Goal: Information Seeking & Learning: Learn about a topic

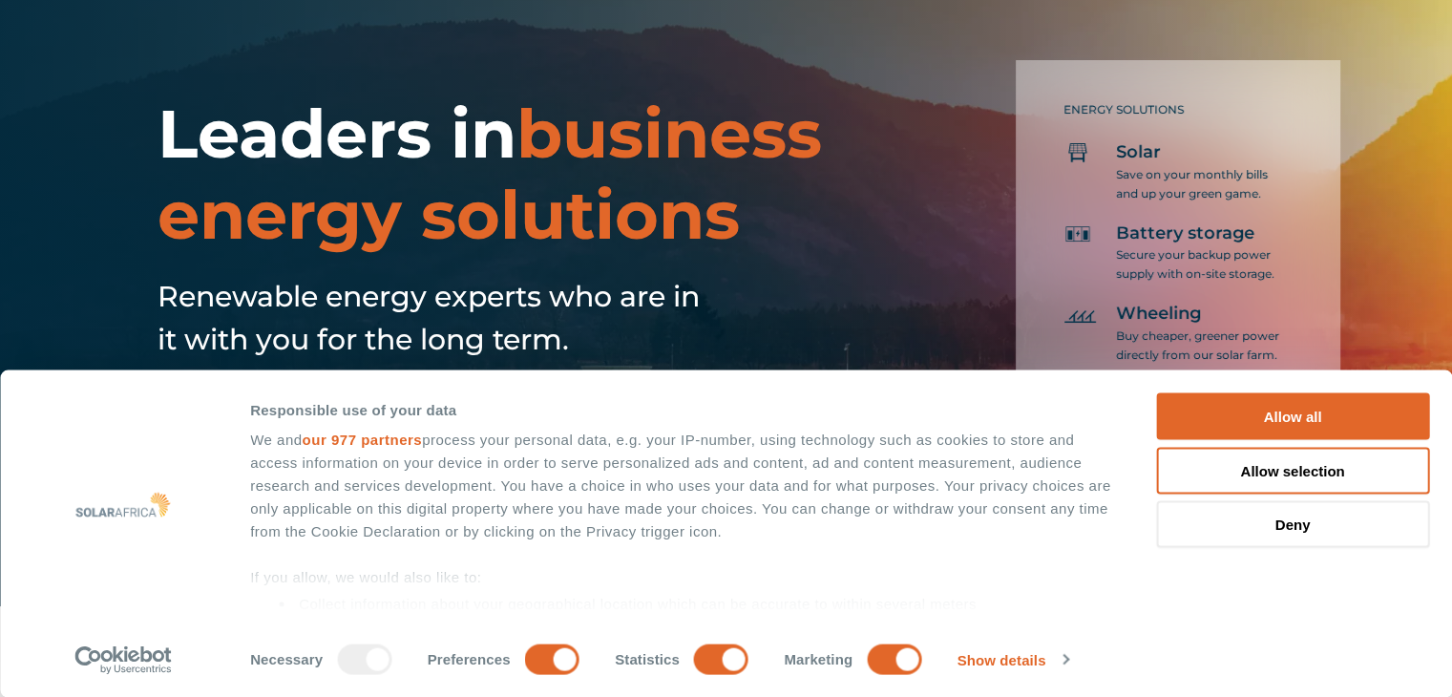
scroll to position [95, 0]
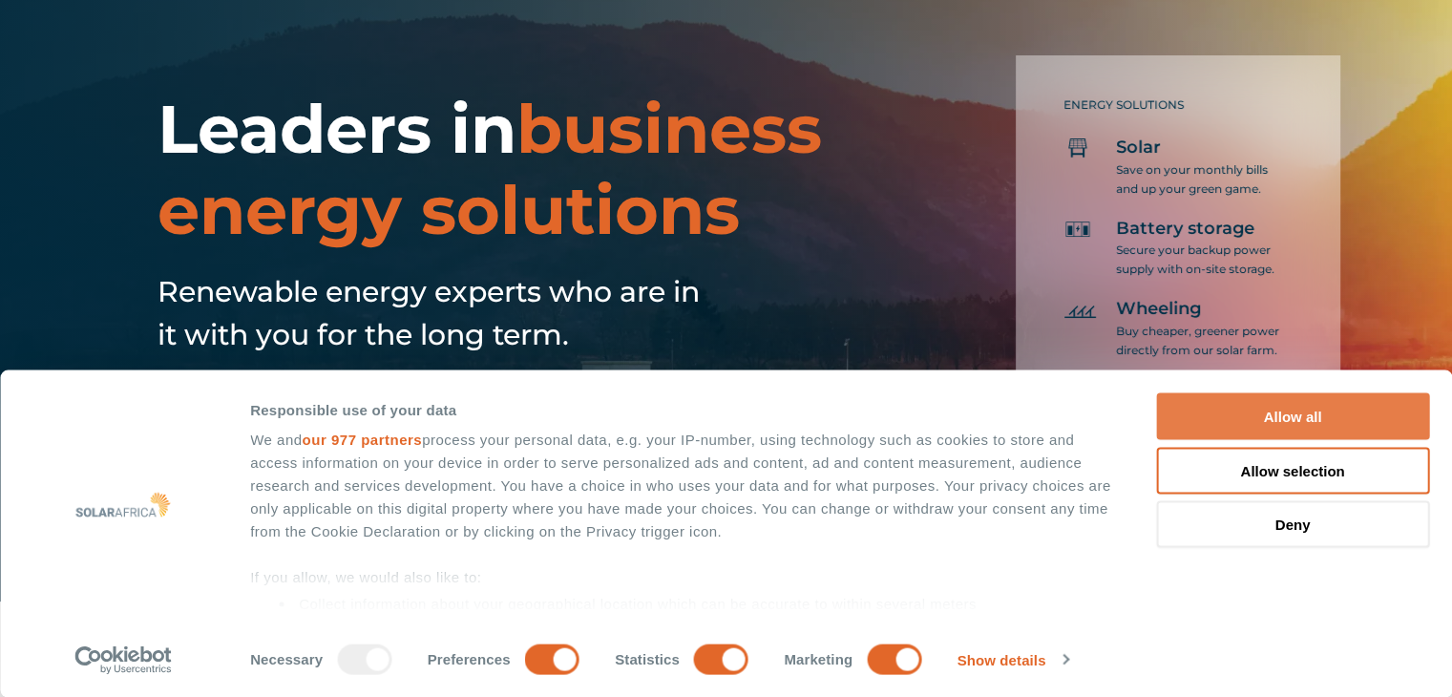
click at [1307, 416] on button "Allow all" at bounding box center [1292, 416] width 273 height 47
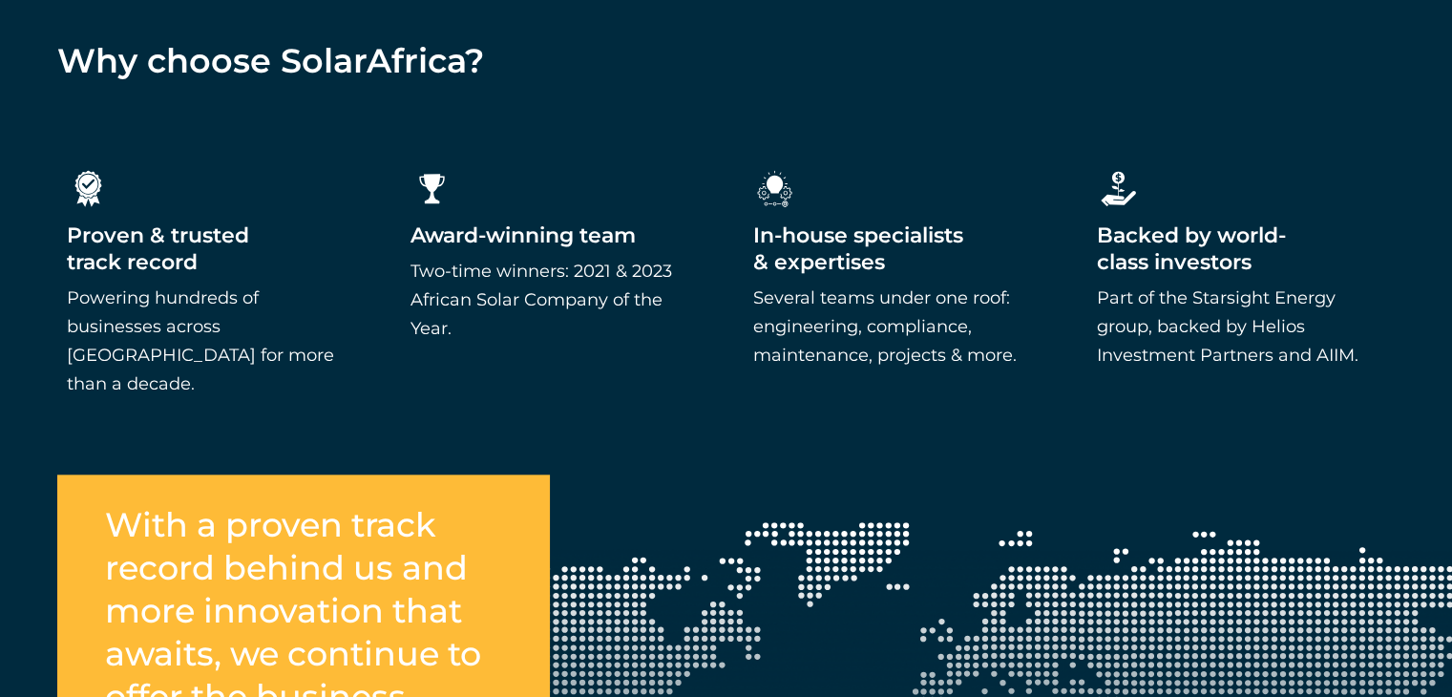
scroll to position [2291, 0]
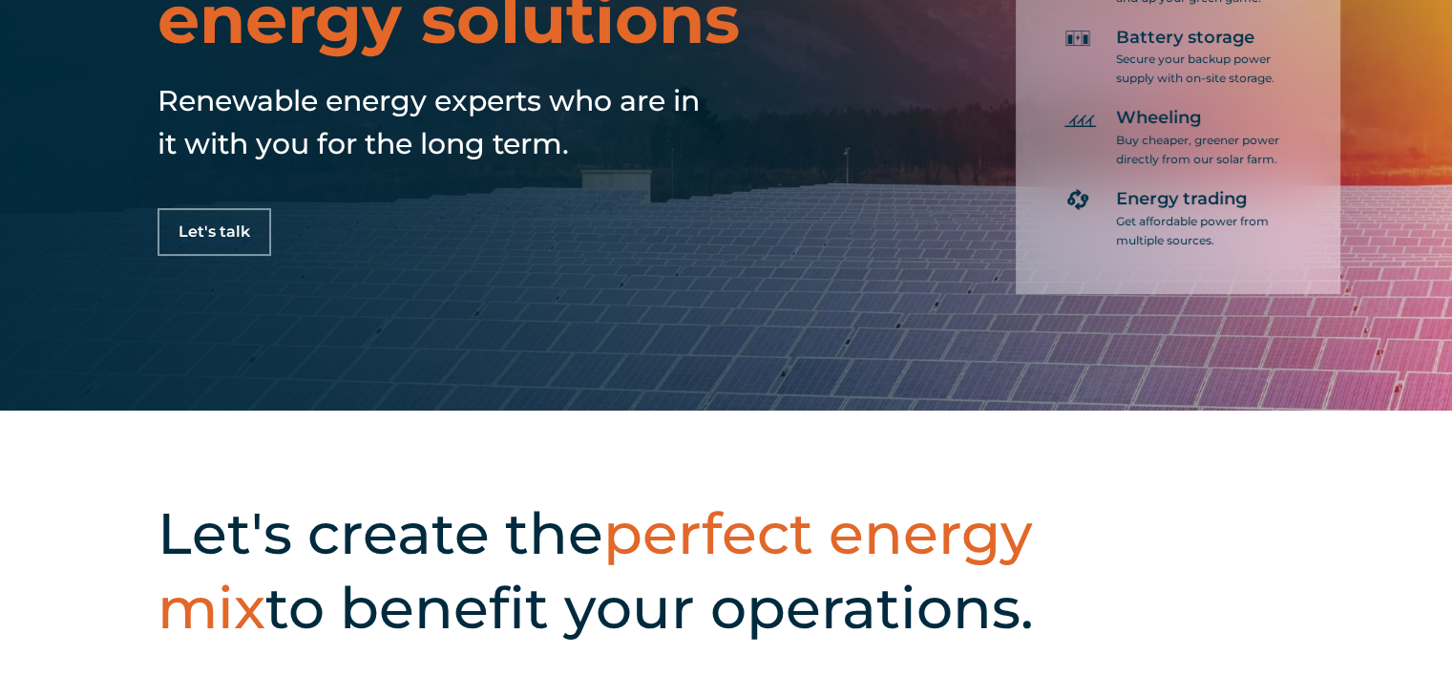
scroll to position [0, 0]
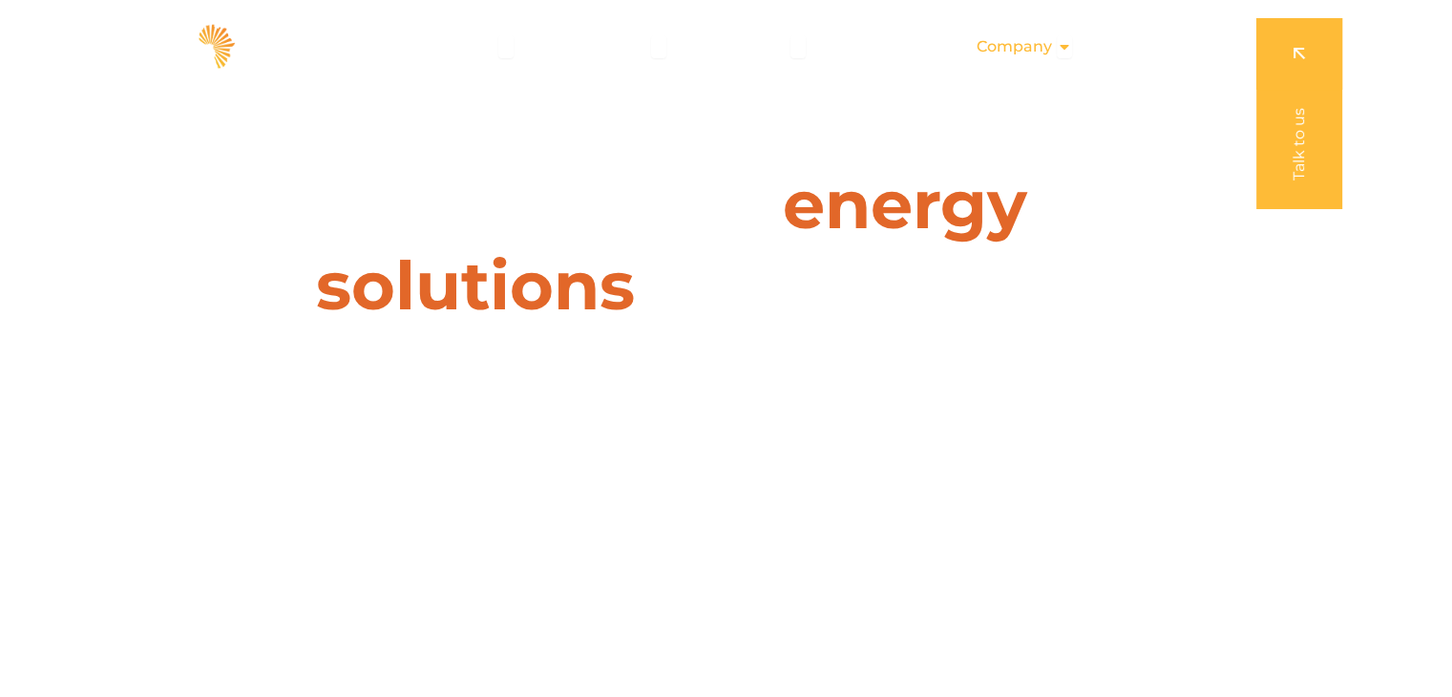
click at [1054, 52] on div "Company Close Company Open Company" at bounding box center [1024, 47] width 126 height 38
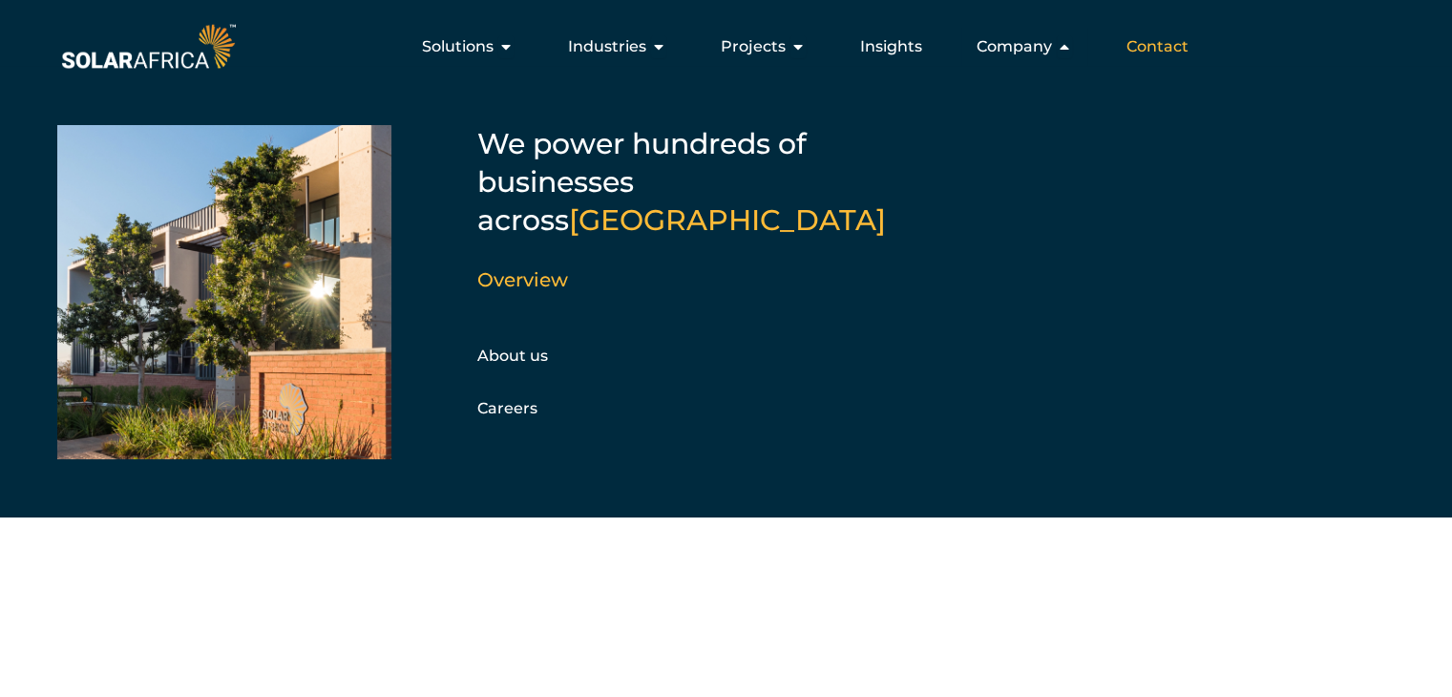
click at [1168, 46] on span "Contact" at bounding box center [1157, 46] width 62 height 23
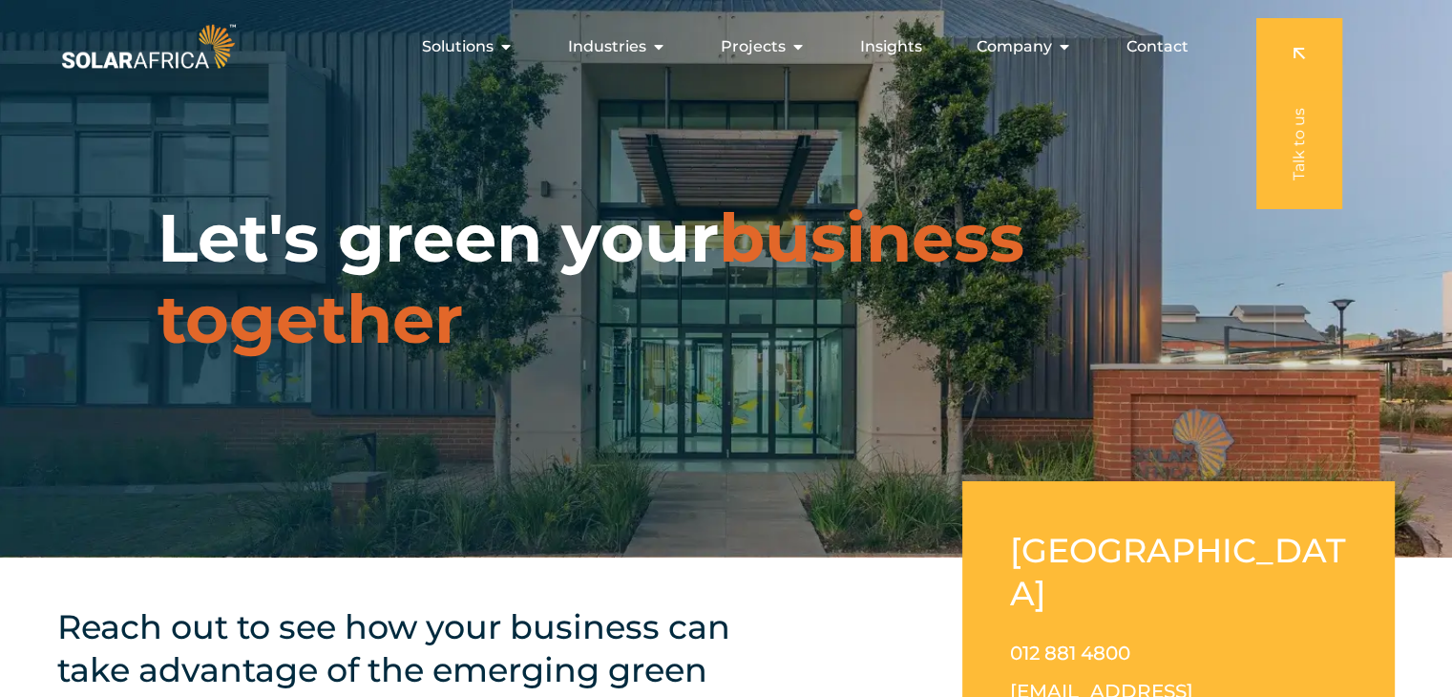
click at [1141, 48] on span "Contact" at bounding box center [1157, 46] width 62 height 23
click at [653, 39] on div "Industries Close Industries Open Industries" at bounding box center [617, 47] width 129 height 38
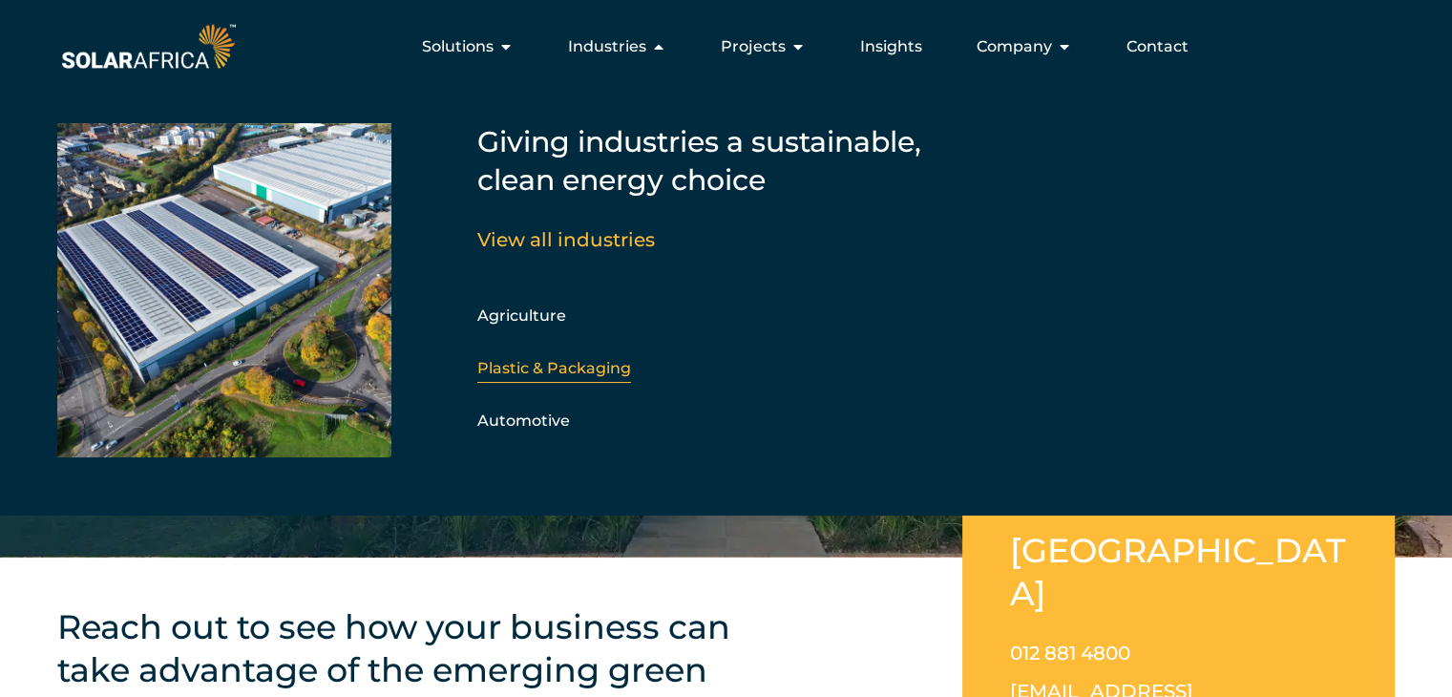
click at [583, 359] on link "Plastic & Packaging" at bounding box center [554, 368] width 154 height 18
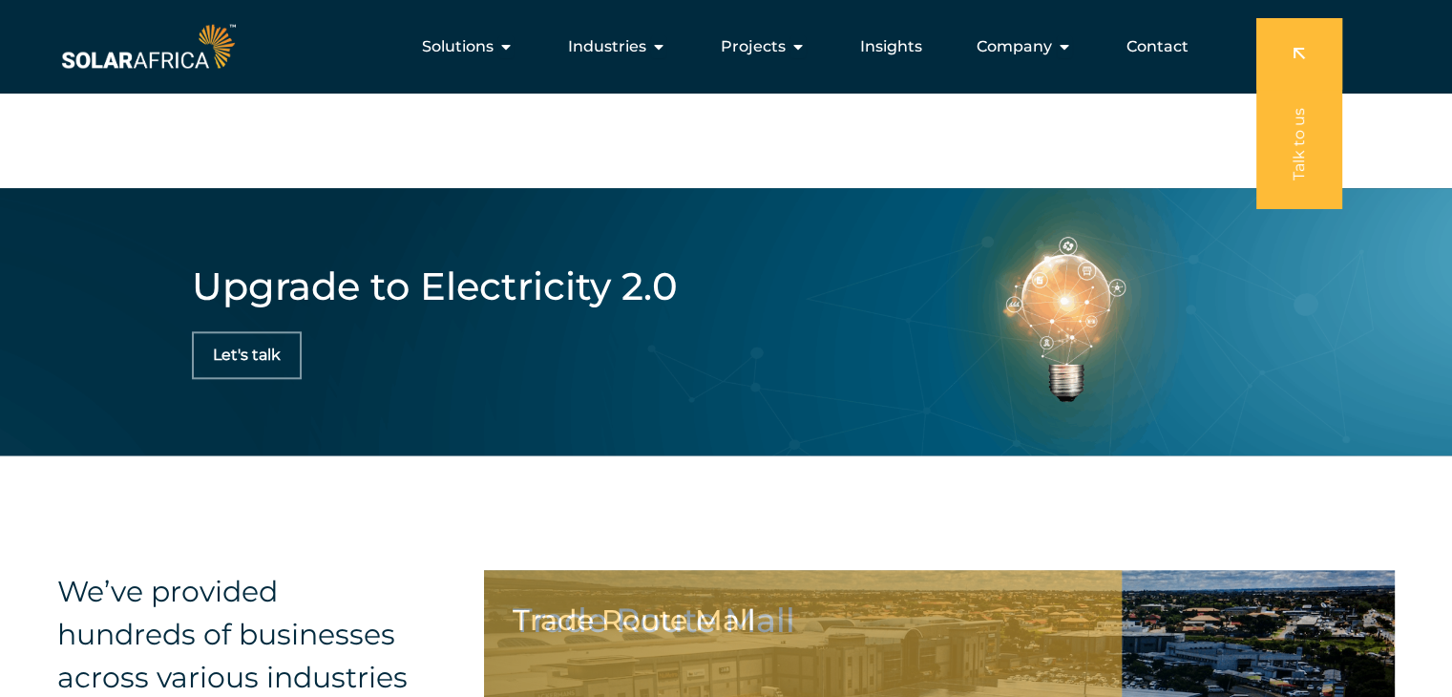
scroll to position [1718, 0]
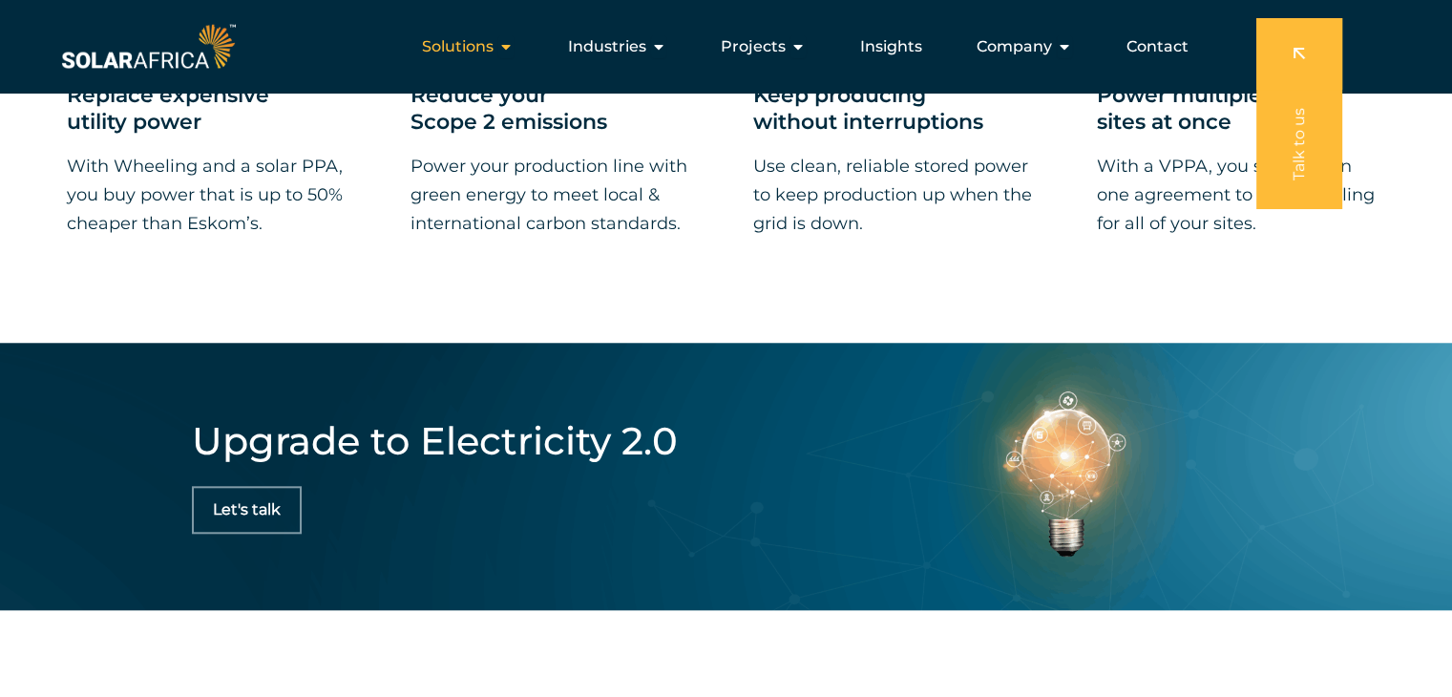
click at [473, 44] on span "Solutions" at bounding box center [458, 46] width 72 height 23
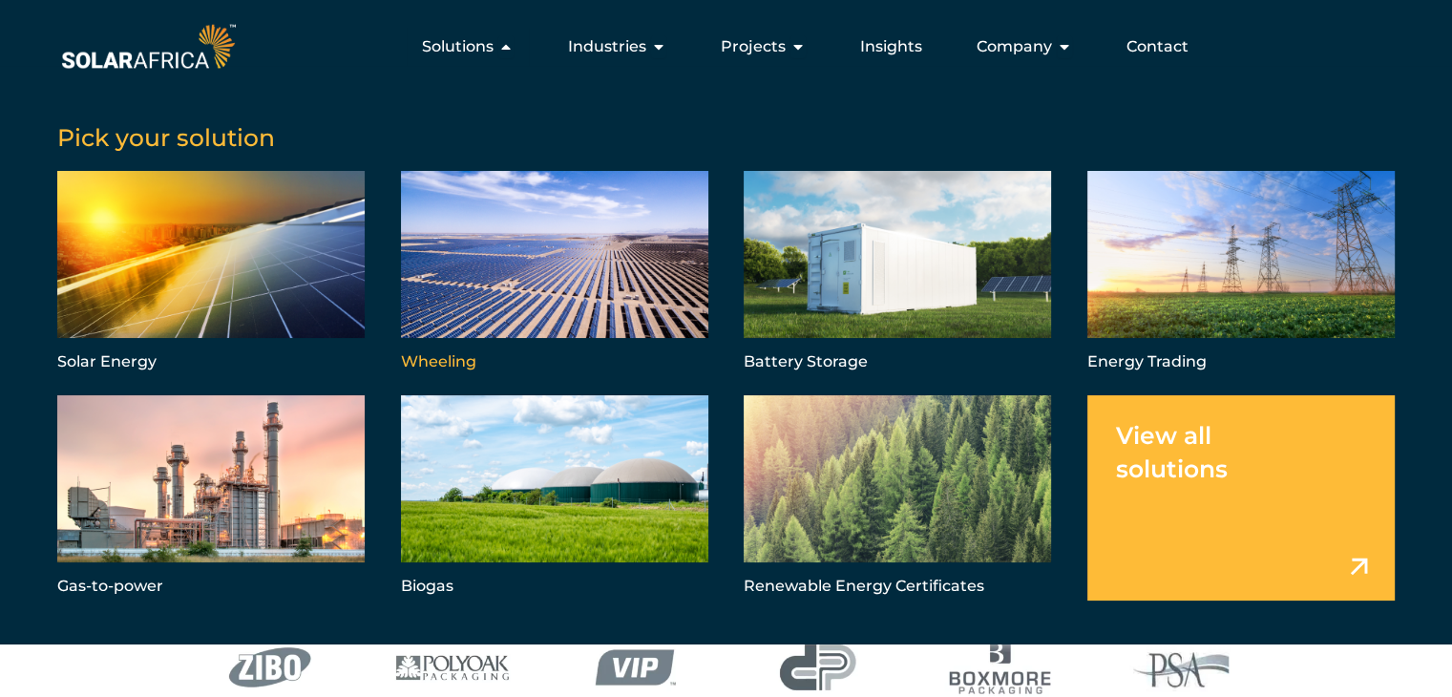
scroll to position [477, 0]
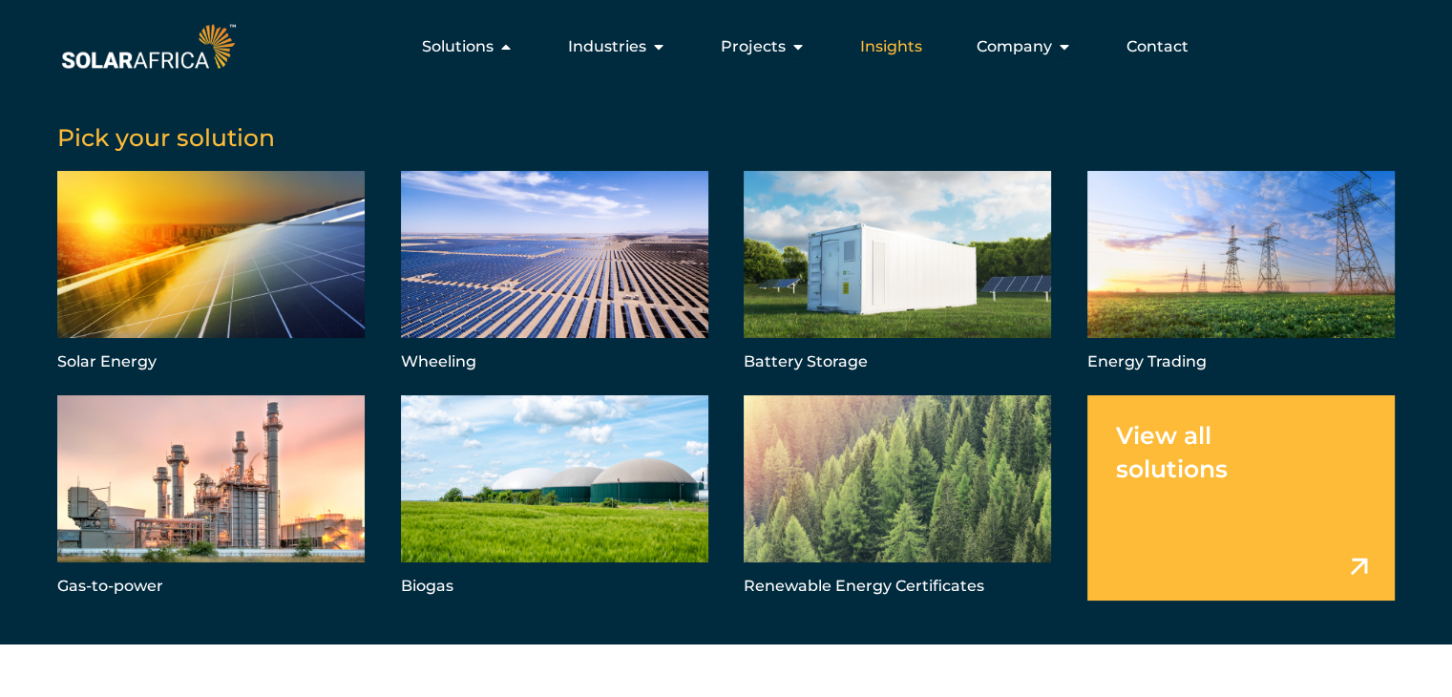
click at [910, 47] on span "Insights" at bounding box center [891, 46] width 62 height 23
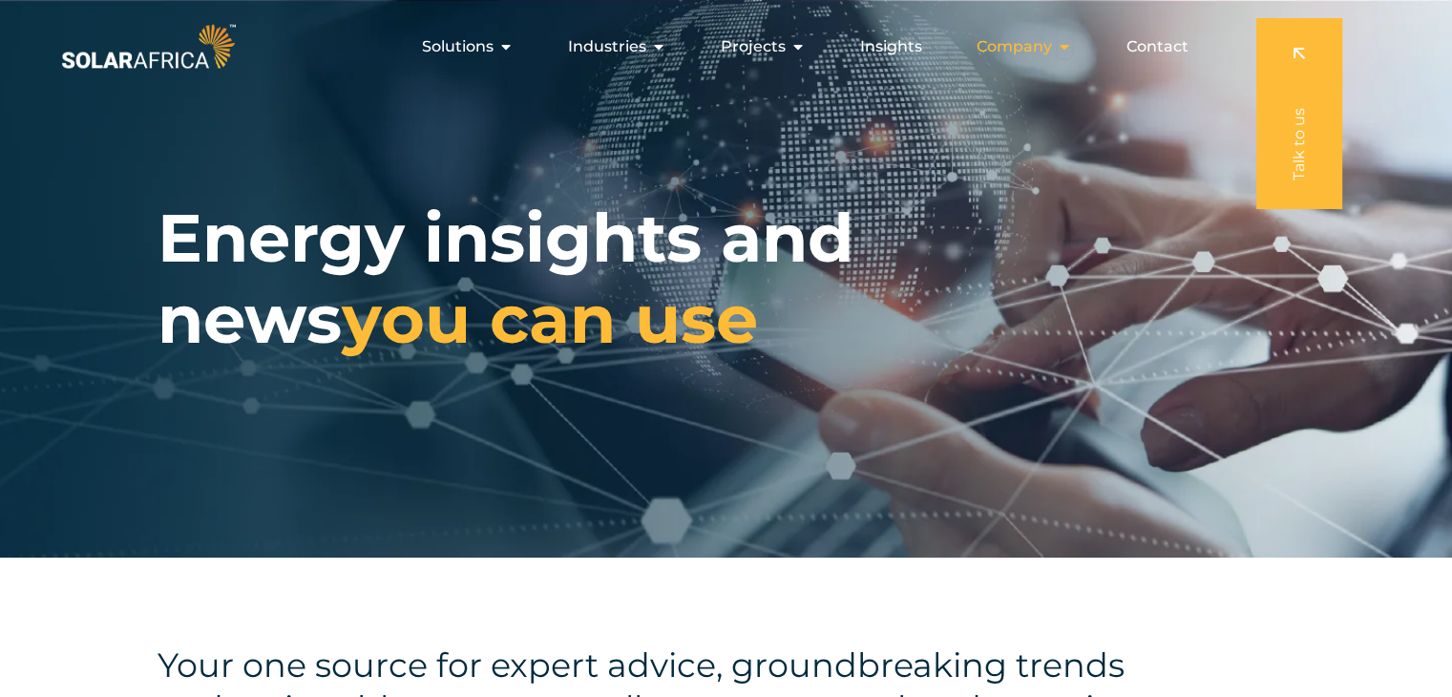
click at [1038, 51] on span "Company" at bounding box center [1014, 46] width 75 height 23
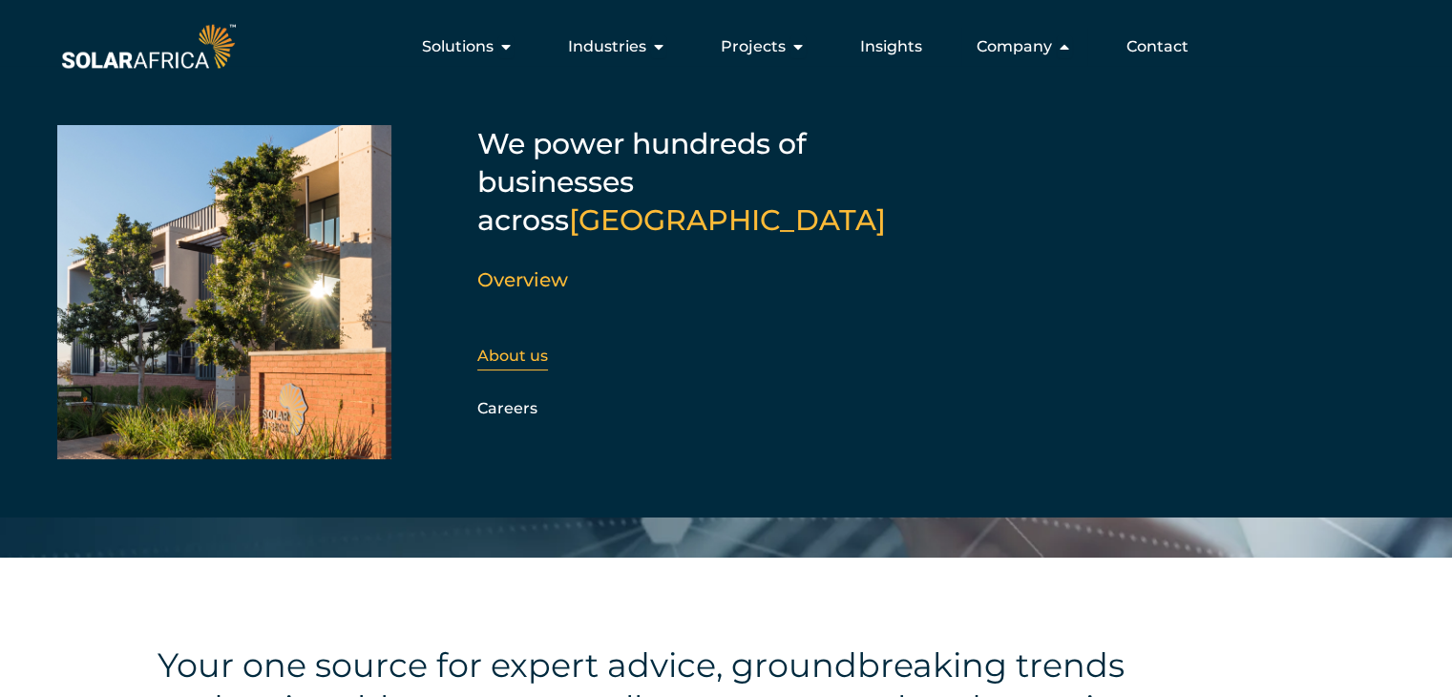
click at [500, 347] on link "About us" at bounding box center [512, 356] width 71 height 18
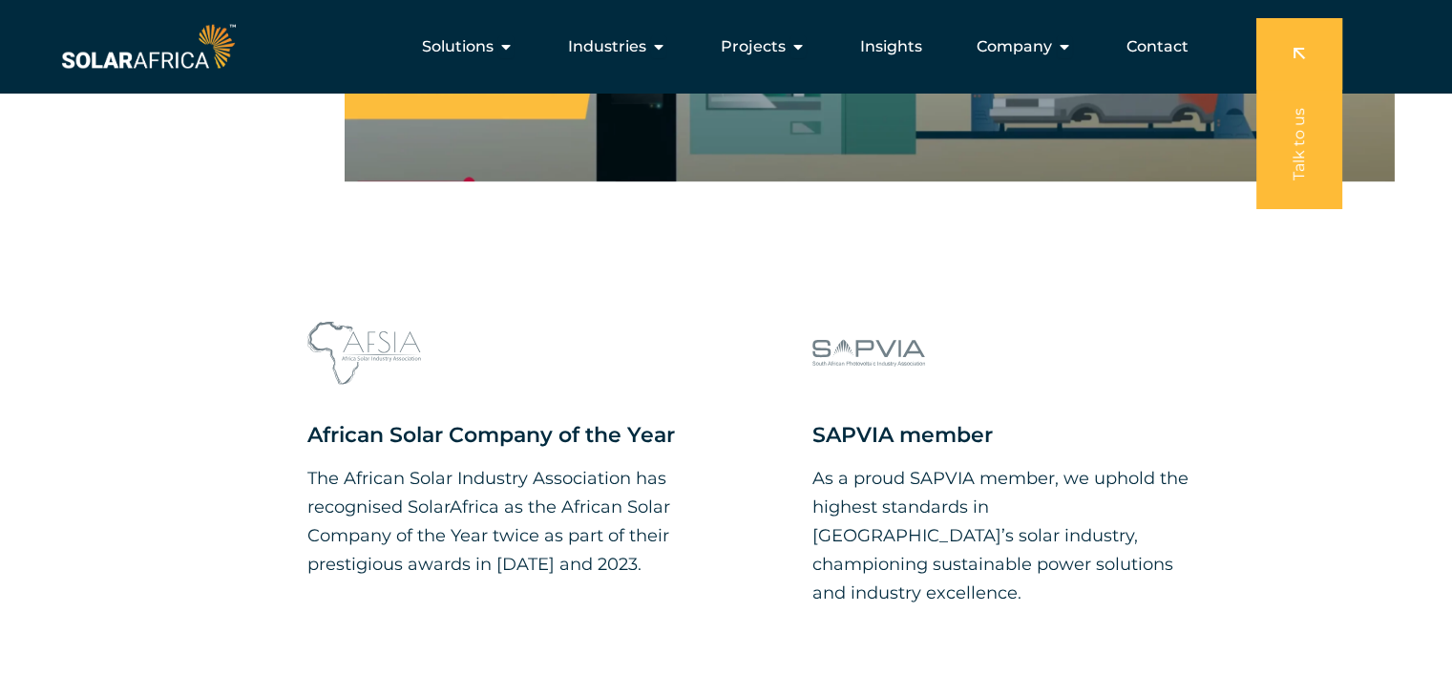
scroll to position [1146, 0]
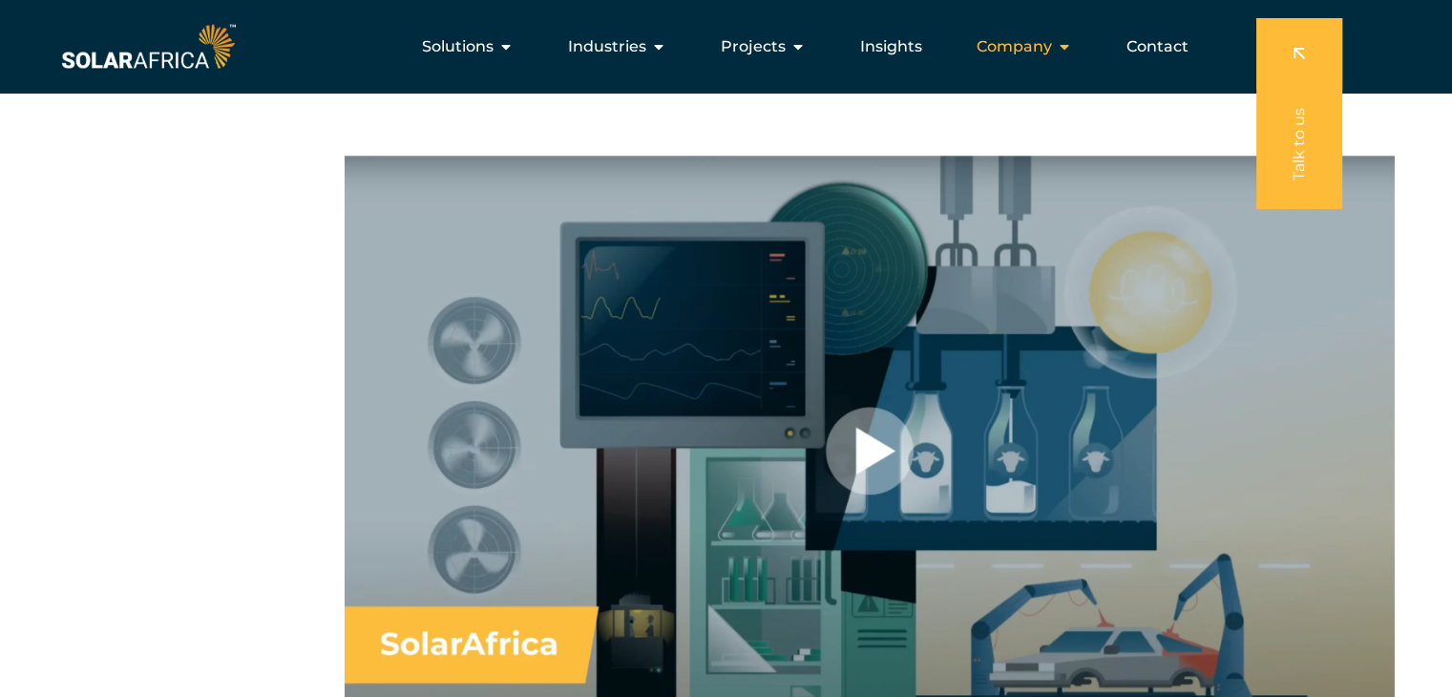
click at [1060, 47] on icon "Menu" at bounding box center [1064, 46] width 15 height 15
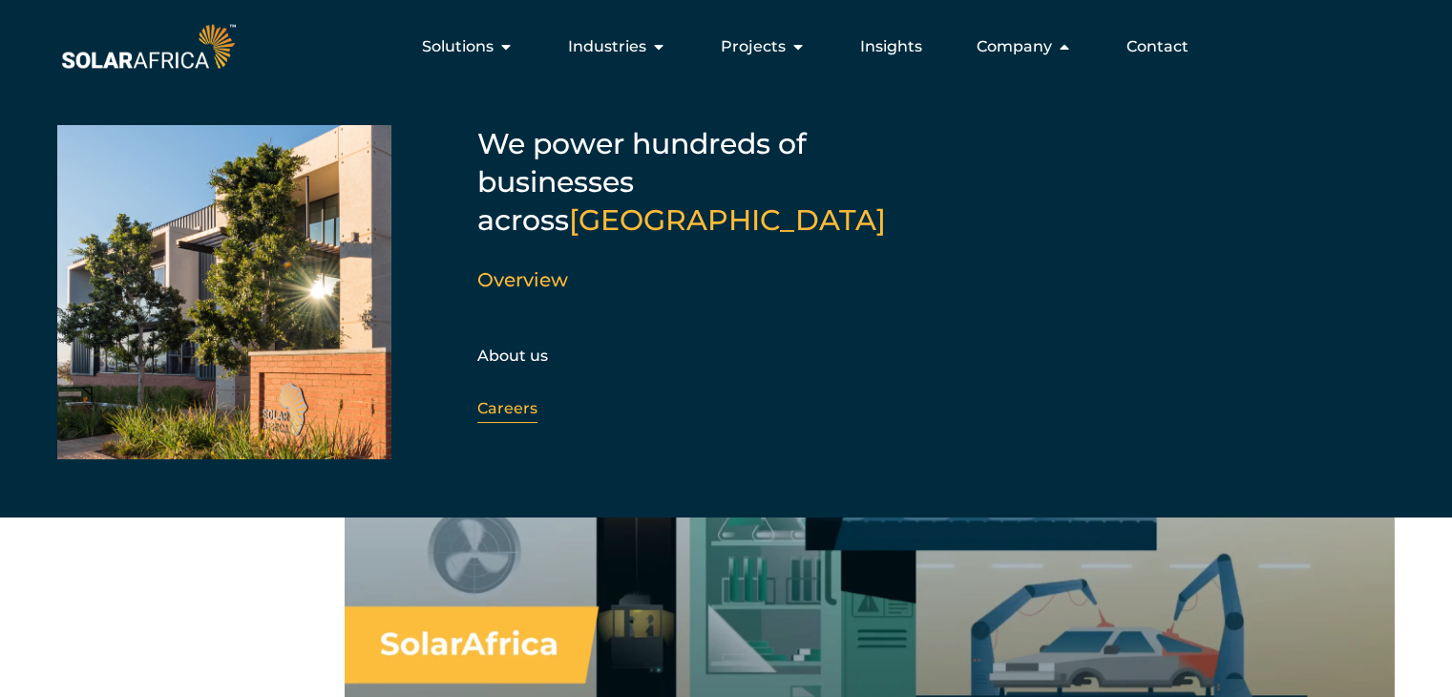
click at [501, 394] on div "Careers" at bounding box center [580, 408] width 206 height 29
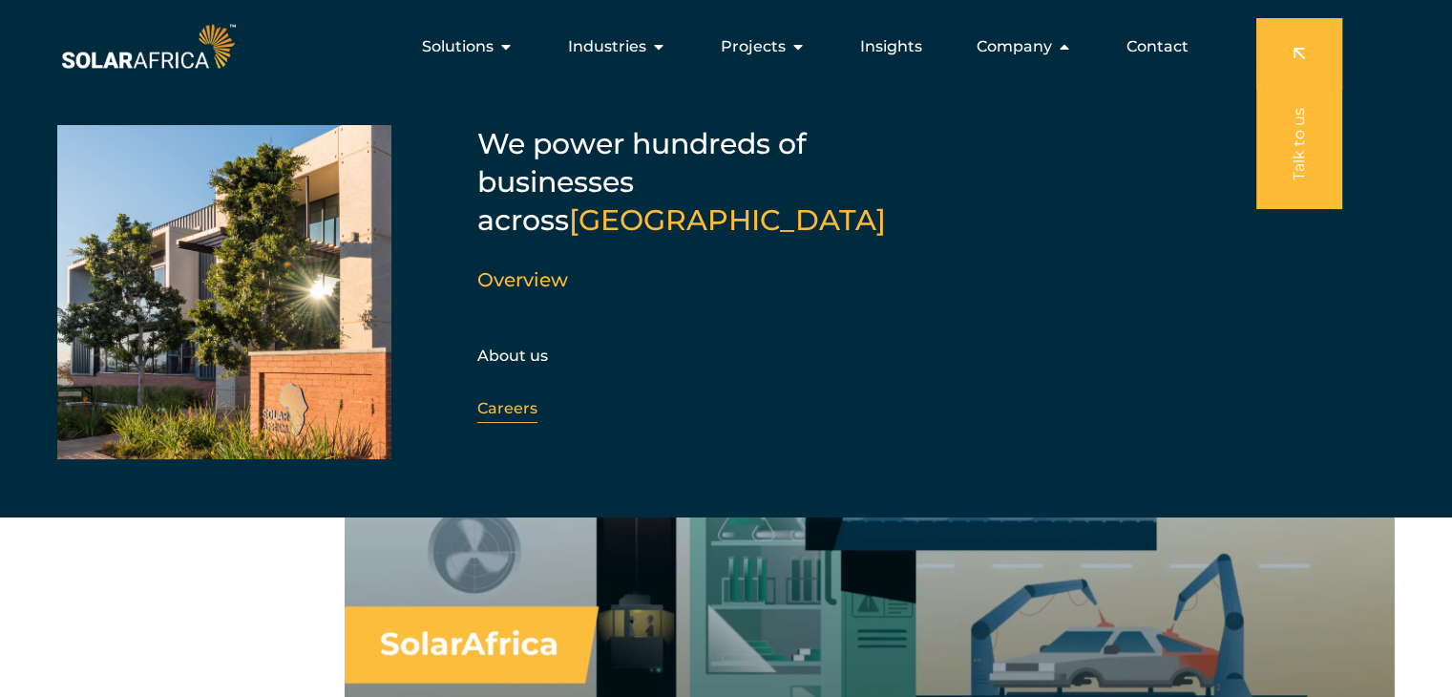
click at [509, 399] on link "Careers" at bounding box center [507, 408] width 60 height 18
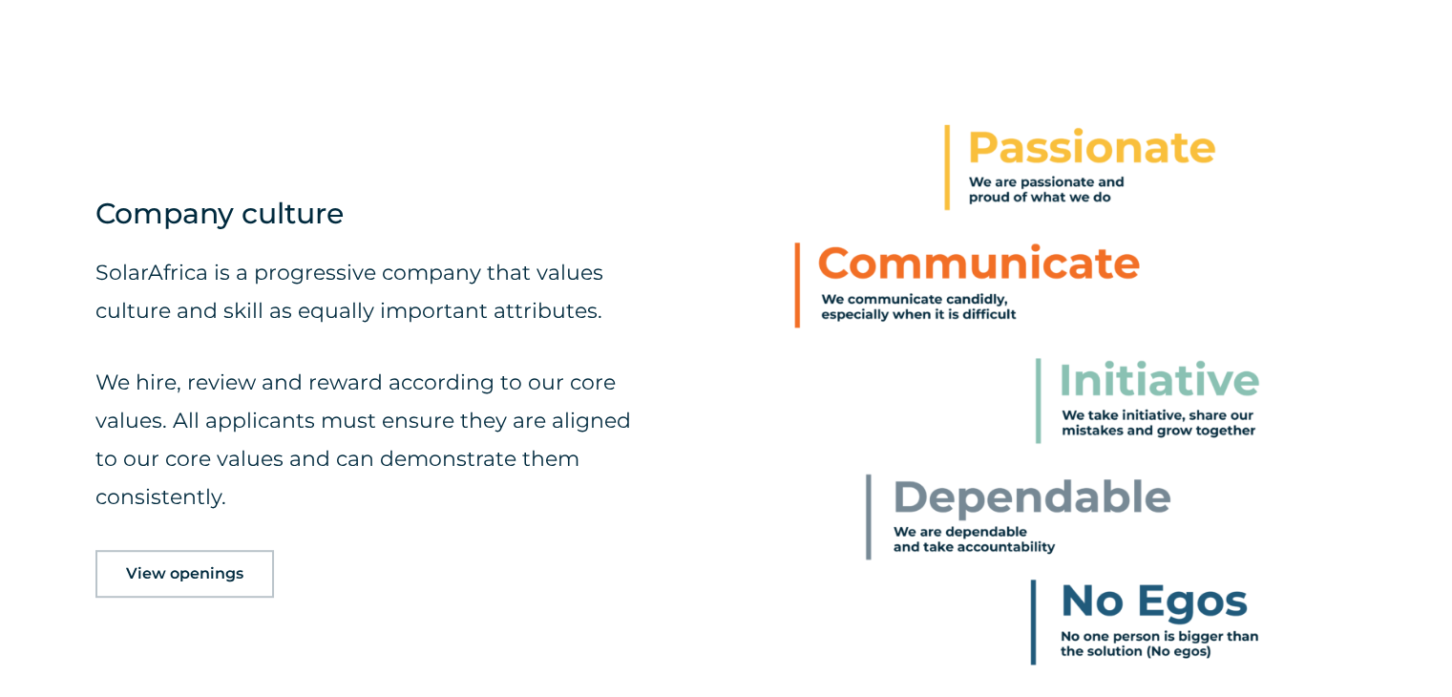
scroll to position [955, 0]
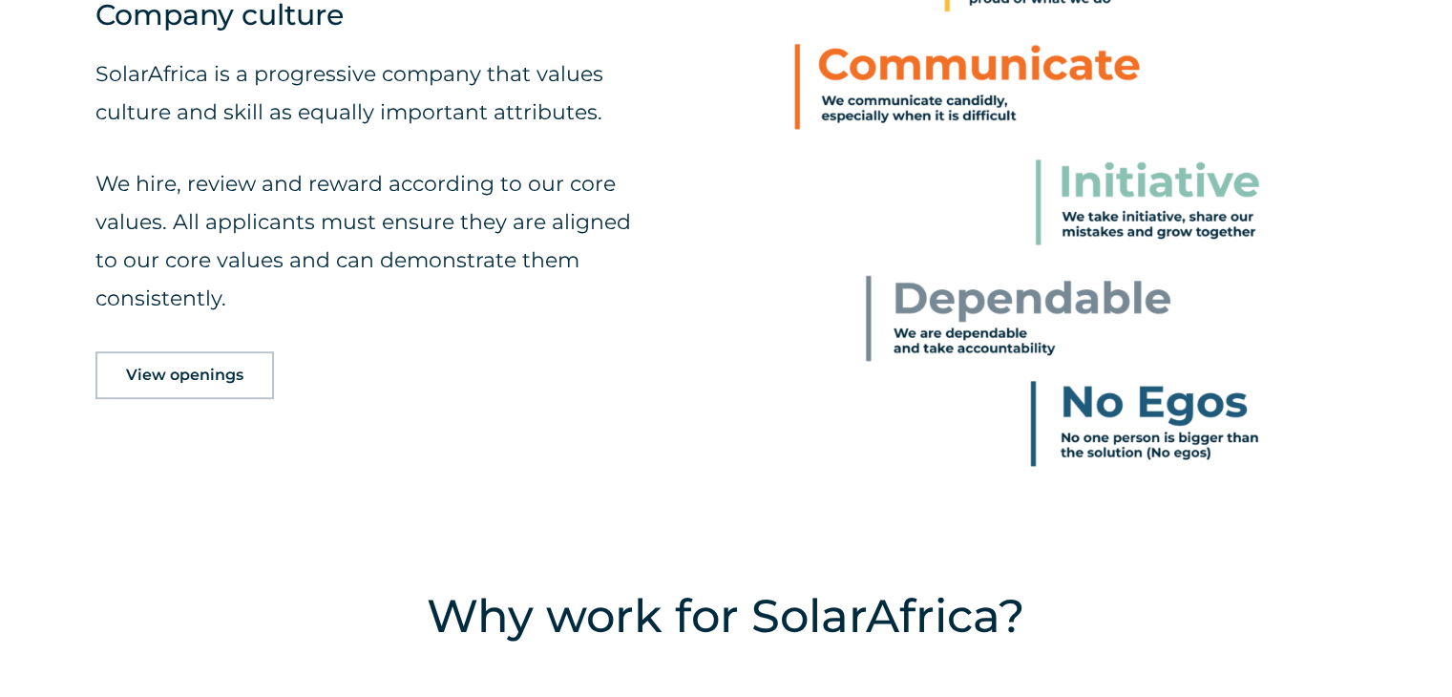
click at [229, 379] on span "View openings" at bounding box center [184, 375] width 117 height 15
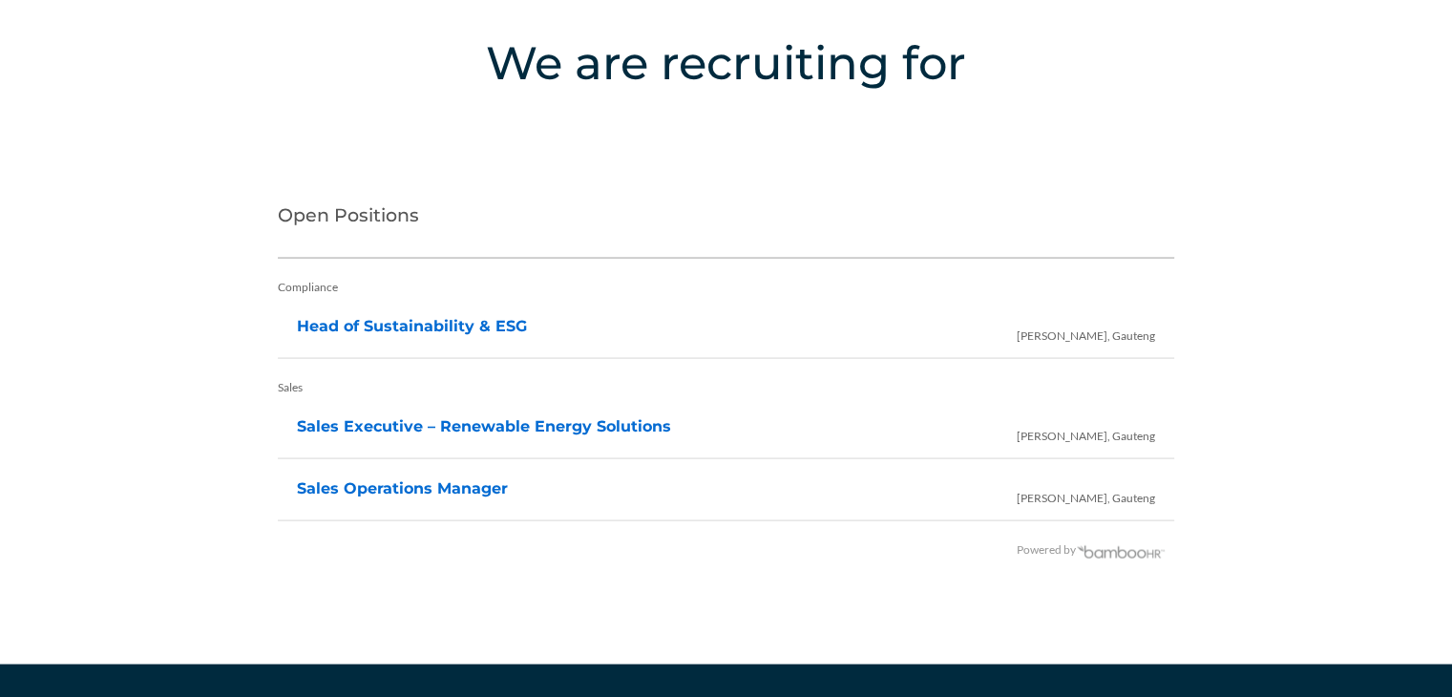
scroll to position [3803, 0]
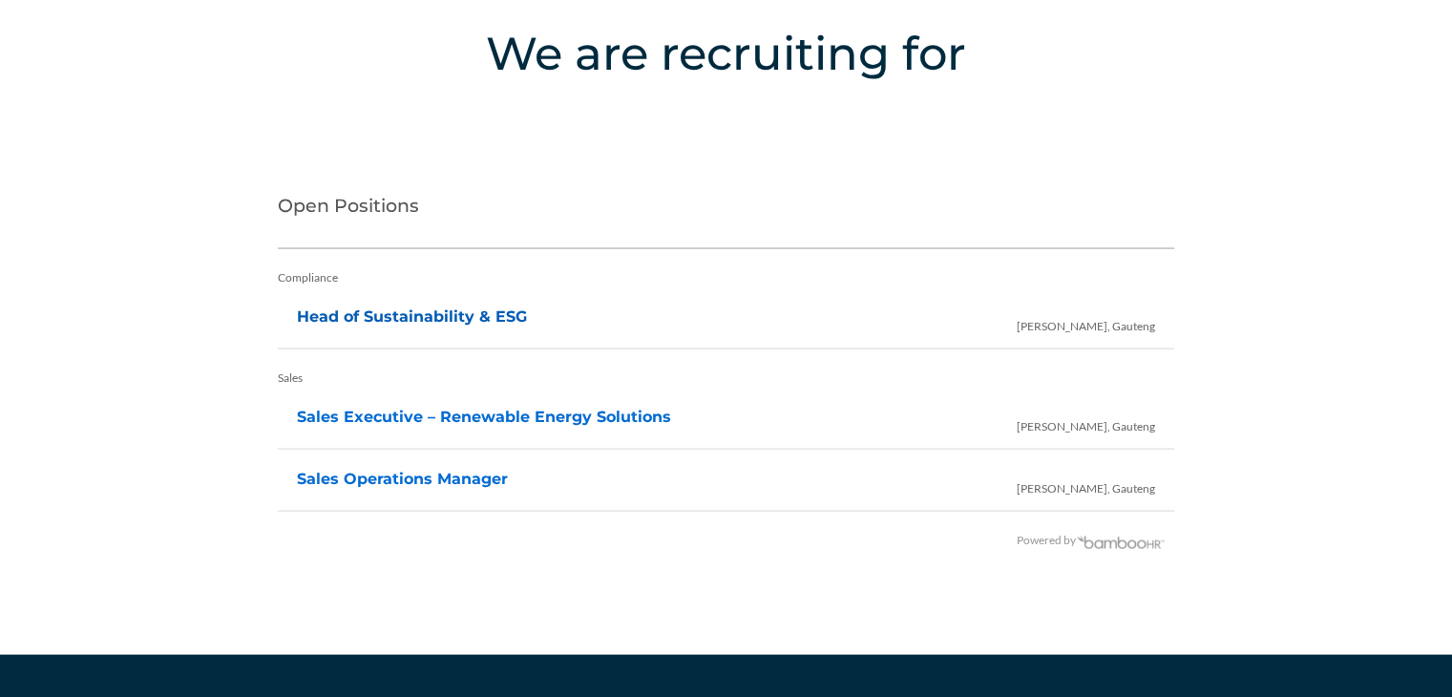
click at [482, 320] on link "Head of Sustainability & ESG" at bounding box center [412, 316] width 230 height 18
